Goal: Transaction & Acquisition: Purchase product/service

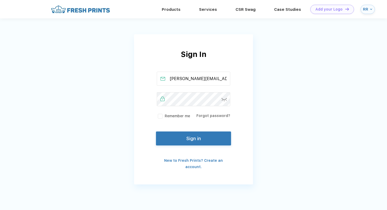
scroll to position [0, 7]
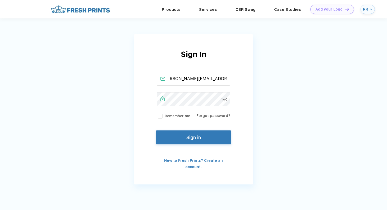
click at [189, 136] on button "Sign in" at bounding box center [193, 138] width 75 height 14
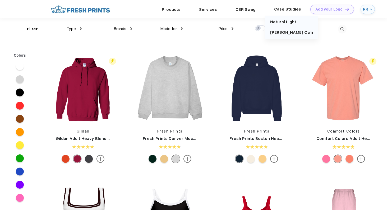
scroll to position [0, 0]
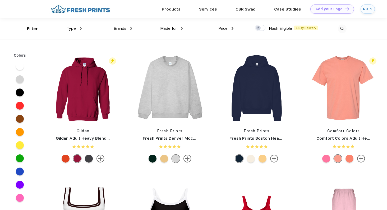
click at [342, 27] on img at bounding box center [342, 29] width 9 height 9
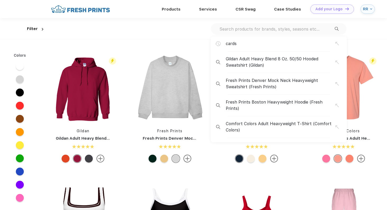
click at [276, 31] on input "text" at bounding box center [277, 29] width 116 height 6
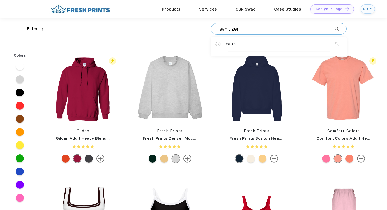
type input "sanitizer"
